Goal: Information Seeking & Learning: Learn about a topic

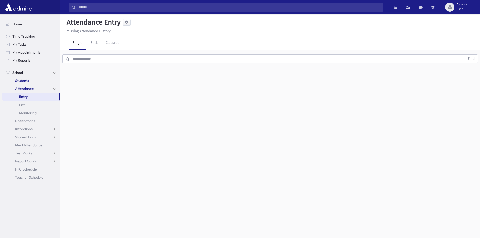
click at [28, 81] on span "Students" at bounding box center [22, 80] width 14 height 5
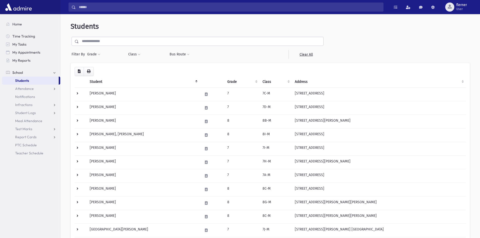
click at [96, 40] on input "text" at bounding box center [201, 41] width 244 height 9
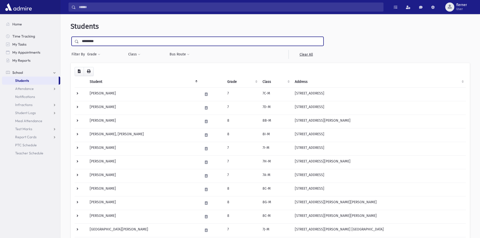
type input "*********"
click at [71, 37] on input "submit" at bounding box center [78, 40] width 14 height 7
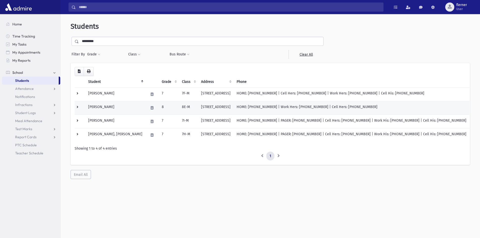
click at [145, 112] on td at bounding box center [151, 108] width 13 height 14
click at [224, 173] on div "Loading... Student Grade Class Address Phone Parents Email Hebrew First Hebrew …" at bounding box center [270, 121] width 399 height 116
click at [198, 105] on td "115 Coles Way Lakewood, NJ 08701" at bounding box center [216, 108] width 36 height 14
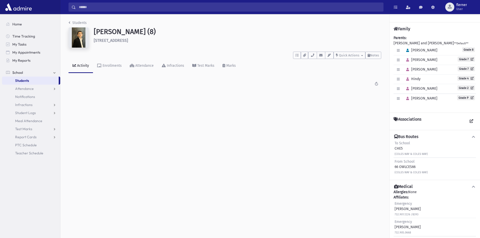
click at [142, 90] on div "Students Dickstein, Moshe Eliezer (8) 115 Coles Way Lakewood **** To Do's No op…" at bounding box center [224, 56] width 329 height 84
click at [81, 67] on div "Activity" at bounding box center [82, 66] width 13 height 4
click at [301, 56] on button "button" at bounding box center [304, 55] width 7 height 7
click at [334, 89] on link "Show List" at bounding box center [331, 87] width 60 height 12
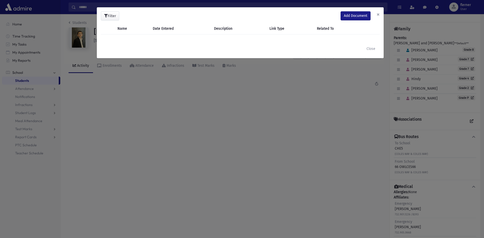
click at [376, 13] on button "×" at bounding box center [378, 14] width 11 height 14
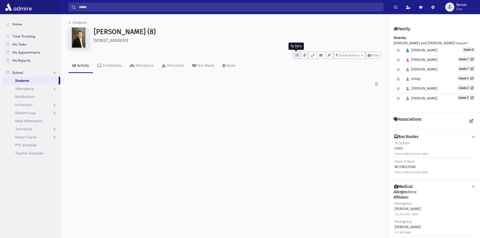
click at [295, 56] on icon "button" at bounding box center [296, 55] width 3 height 3
click at [104, 70] on link "Enrollments" at bounding box center [109, 66] width 33 height 14
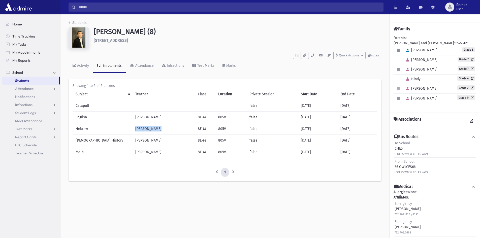
drag, startPoint x: 147, startPoint y: 126, endPoint x: 106, endPoint y: 134, distance: 42.0
click at [106, 134] on tr "Hebrew Rabbi Gewirtz 8E-M 805V false 08/01/2025 08/01/2026" at bounding box center [225, 129] width 305 height 12
click at [408, 62] on button "button" at bounding box center [407, 59] width 7 height 7
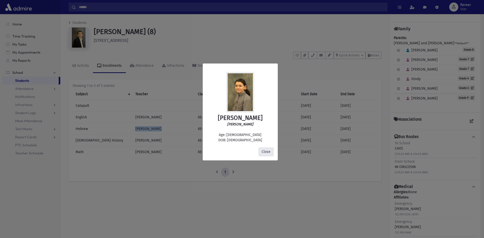
drag, startPoint x: 264, startPoint y: 151, endPoint x: 282, endPoint y: 144, distance: 19.7
click at [263, 151] on button "Close" at bounding box center [265, 151] width 15 height 9
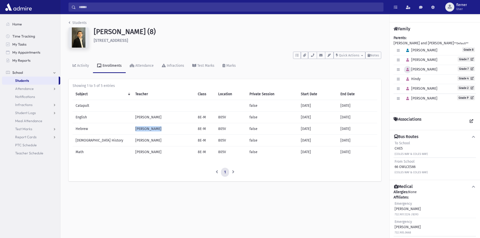
click at [407, 72] on button "button" at bounding box center [407, 69] width 7 height 7
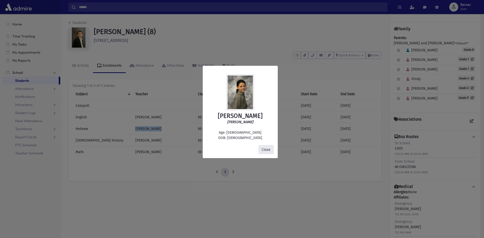
click at [269, 150] on button "Close" at bounding box center [265, 149] width 15 height 9
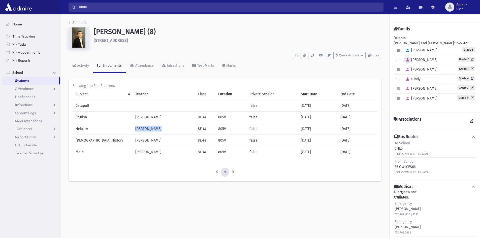
click at [409, 58] on icon "button" at bounding box center [407, 59] width 3 height 3
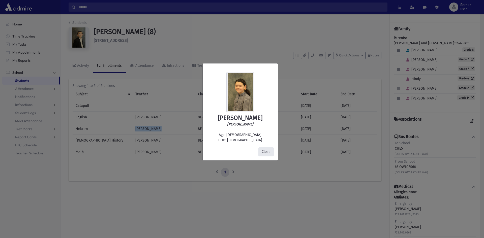
click at [268, 151] on button "Close" at bounding box center [265, 151] width 15 height 9
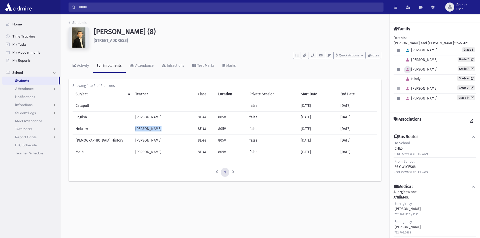
click at [407, 69] on icon "button" at bounding box center [407, 69] width 3 height 3
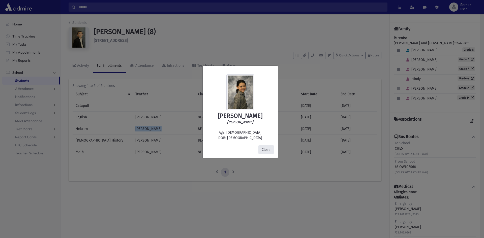
click at [264, 147] on button "Close" at bounding box center [265, 149] width 15 height 9
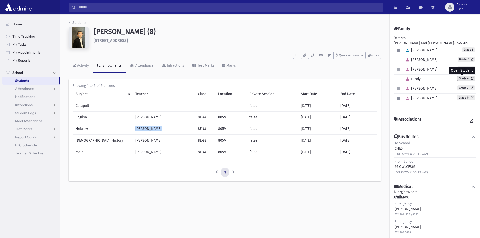
click at [469, 77] on icon at bounding box center [471, 78] width 5 height 3
click at [409, 81] on button "button" at bounding box center [407, 79] width 7 height 7
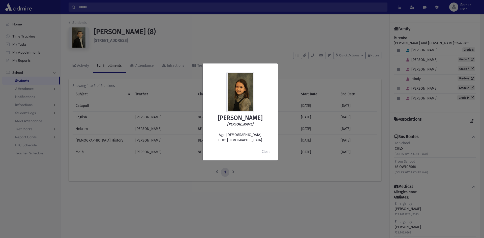
click at [410, 87] on div "Hindy Dickstein הינדי דיקשטיין Age: 9 DOB: 3/30/2016 Close" at bounding box center [242, 119] width 484 height 238
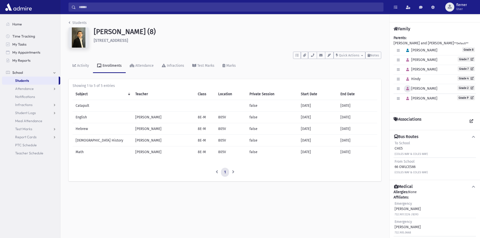
click at [404, 89] on button "button" at bounding box center [407, 88] width 7 height 7
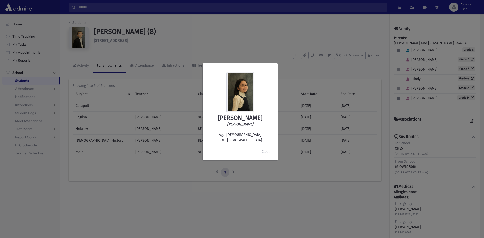
click at [406, 90] on div "Leah Dickstein לאה דיקשטיין Age: 7 DOB: 3/13/2018 Close" at bounding box center [242, 119] width 484 height 238
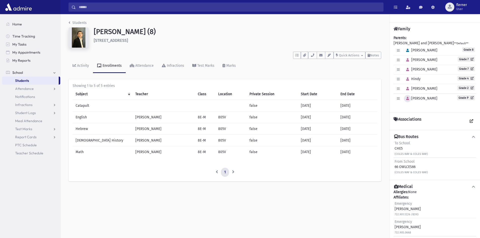
click at [410, 101] on button "button" at bounding box center [407, 98] width 7 height 7
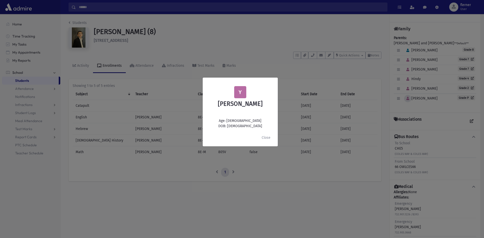
click at [410, 101] on div "Y Yehudis Dickstein Age: 5 DOB: 12/20/2019 Close" at bounding box center [242, 119] width 484 height 238
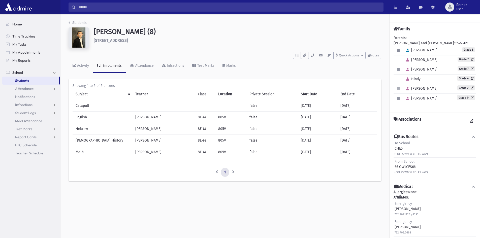
click at [82, 4] on input "Search" at bounding box center [229, 7] width 307 height 9
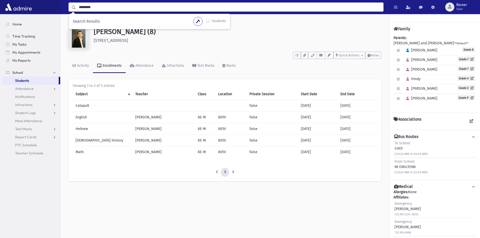
type input "*********"
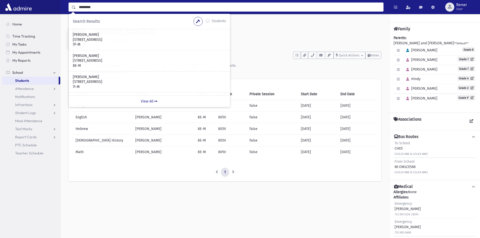
click at [74, 201] on div "Students Dickstein, Moshe Eliezer (8) 115 Coles Way Lakewood **** To Do's No op…" at bounding box center [270, 126] width 420 height 224
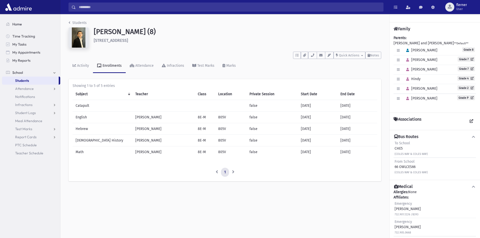
click at [28, 25] on link "Home" at bounding box center [31, 24] width 58 height 8
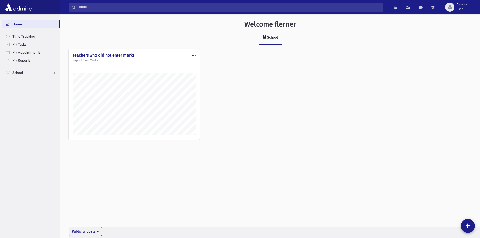
scroll to position [235, 420]
click at [31, 27] on link "Home" at bounding box center [30, 24] width 57 height 8
click at [104, 8] on input "Search" at bounding box center [229, 7] width 307 height 9
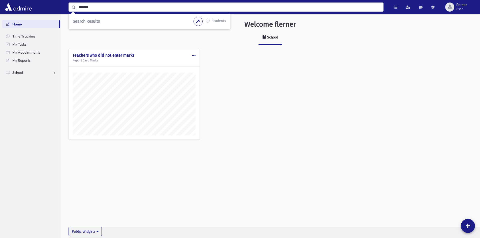
type input "*******"
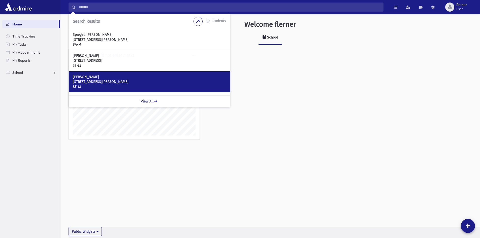
click at [125, 74] on div "Spiegel, Yaakov 72 Villanova Dr Jackson, NJ 08527 8F-M" at bounding box center [149, 81] width 161 height 21
click at [125, 75] on p "Spiegel, Yaakov" at bounding box center [149, 77] width 153 height 5
click at [105, 82] on p "72 Villanova Dr Jackson, NJ 08527" at bounding box center [149, 81] width 153 height 5
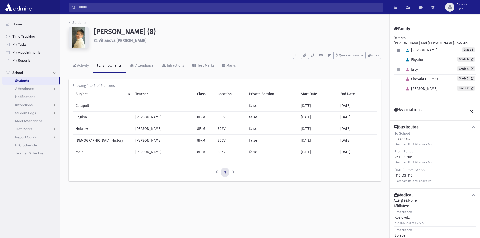
click at [34, 33] on link "Time Tracking" at bounding box center [31, 36] width 58 height 8
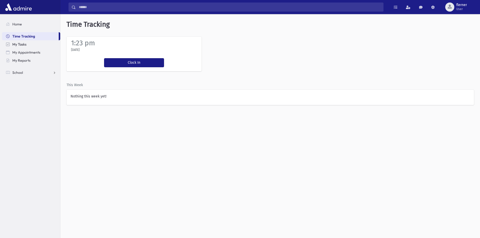
click at [29, 46] on link "My Tasks" at bounding box center [31, 44] width 58 height 8
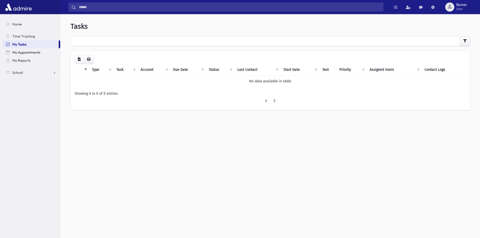
click at [36, 54] on span "My Appointments" at bounding box center [26, 52] width 28 height 5
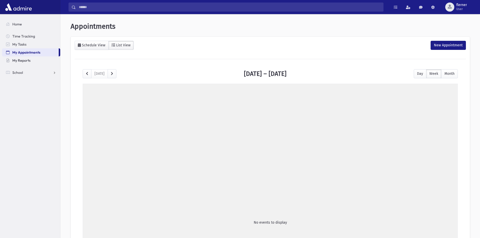
click at [27, 61] on span "My Reports" at bounding box center [21, 60] width 18 height 5
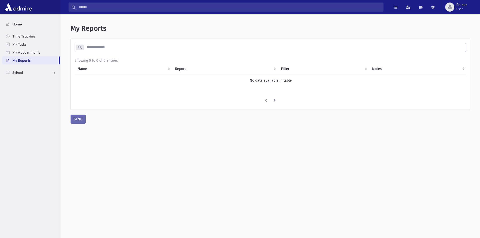
click at [23, 25] on link "Home" at bounding box center [31, 24] width 58 height 8
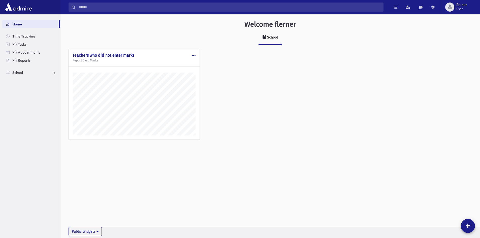
scroll to position [235, 420]
click at [270, 42] on link "School" at bounding box center [270, 38] width 23 height 14
drag, startPoint x: 229, startPoint y: 165, endPoint x: 109, endPoint y: 64, distance: 156.9
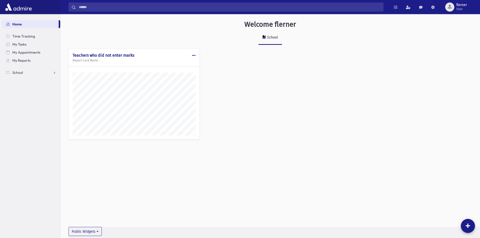
click at [110, 64] on div "Welcome flerner School Public Edit Delete Make Public Teachers who did not ente…" at bounding box center [270, 126] width 420 height 224
click at [195, 56] on span at bounding box center [194, 56] width 4 height 4
click at [244, 83] on div "Public Edit Delete Make Public Teachers who did not enter marks Report Card Mar…" at bounding box center [271, 97] width 404 height 96
click at [359, 160] on div "Welcome flerner School Public Edit Delete Make Public Teachers who did not ente…" at bounding box center [270, 126] width 420 height 224
click at [470, 228] on icon at bounding box center [468, 226] width 5 height 5
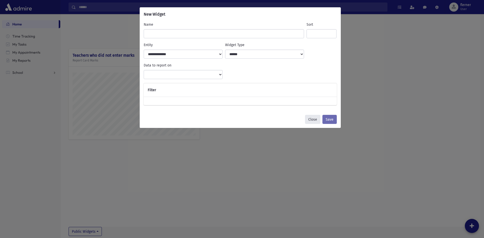
click at [318, 120] on button "Close" at bounding box center [312, 119] width 15 height 9
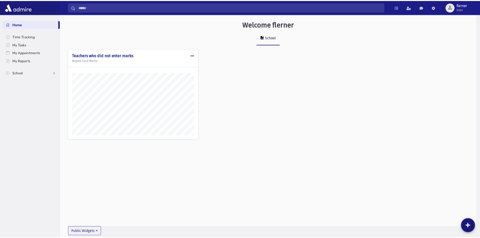
scroll to position [251798, 251614]
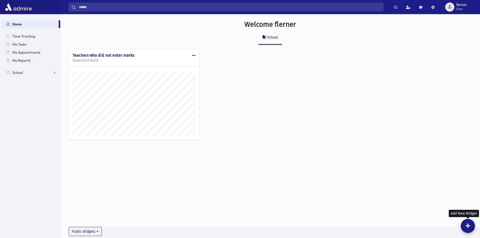
click at [94, 8] on input "Search" at bounding box center [229, 7] width 307 height 9
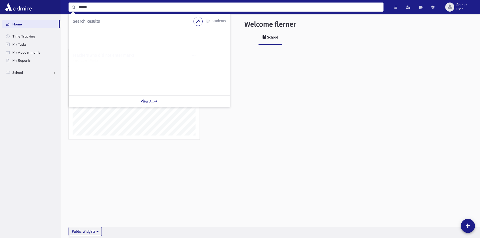
click at [83, 6] on input "******" at bounding box center [229, 7] width 307 height 9
type input "*****"
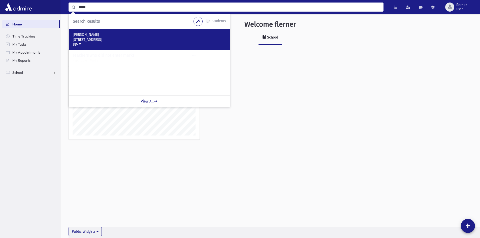
click at [102, 40] on p "701 Monmouth Ave Lakewood, NJ 08701-2848" at bounding box center [149, 39] width 153 height 5
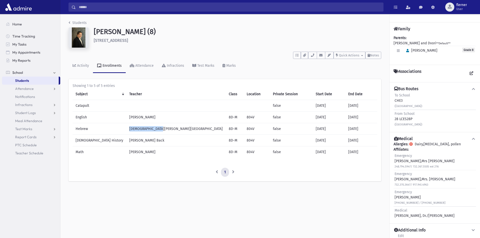
drag, startPoint x: 156, startPoint y: 131, endPoint x: 113, endPoint y: 126, distance: 43.1
click at [113, 126] on tr "Hebrew [PERSON_NAME] 8D-M 804V false [DATE] [DATE]" at bounding box center [225, 129] width 305 height 12
drag, startPoint x: 463, startPoint y: 142, endPoint x: 415, endPoint y: 146, distance: 48.0
click at [415, 146] on div "[MEDICAL_DATA]: Dairy,[MEDICAL_DATA], pollen Affiliates: Emergency [PERSON_NAME…" at bounding box center [435, 181] width 82 height 78
click at [34, 25] on link "Home" at bounding box center [31, 24] width 58 height 8
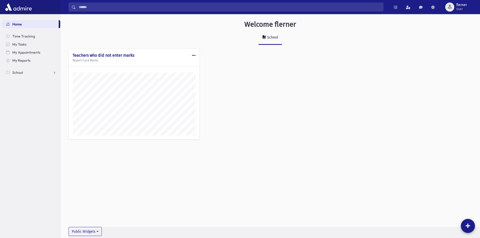
scroll to position [235, 420]
